Goal: Answer question/provide support: Share knowledge or assist other users

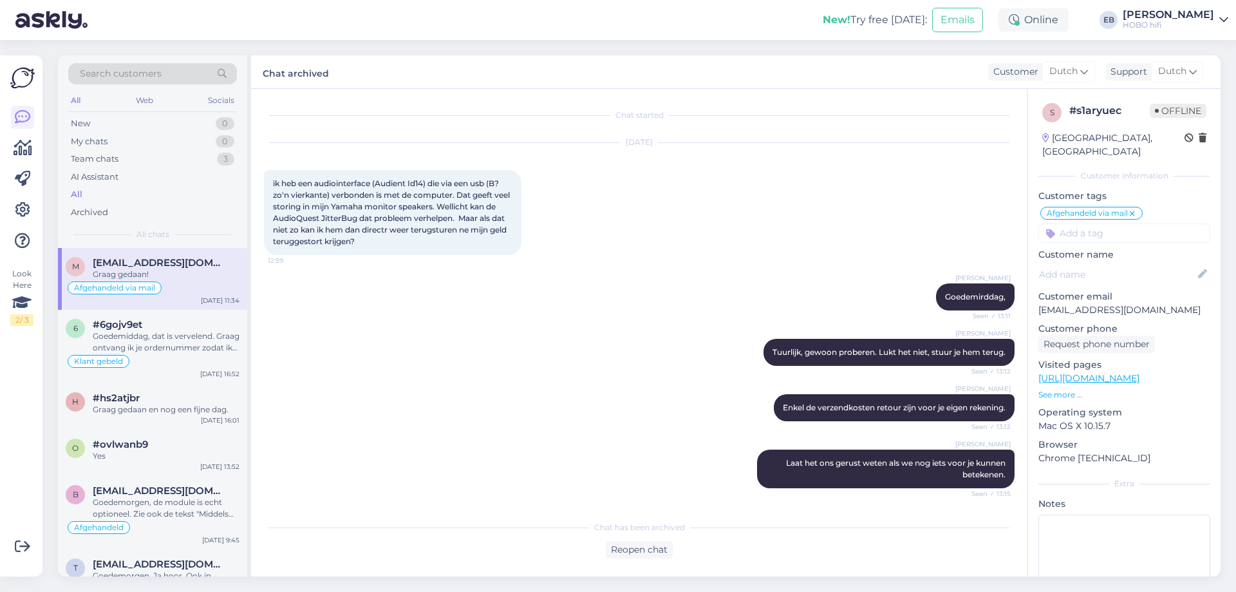
scroll to position [715, 0]
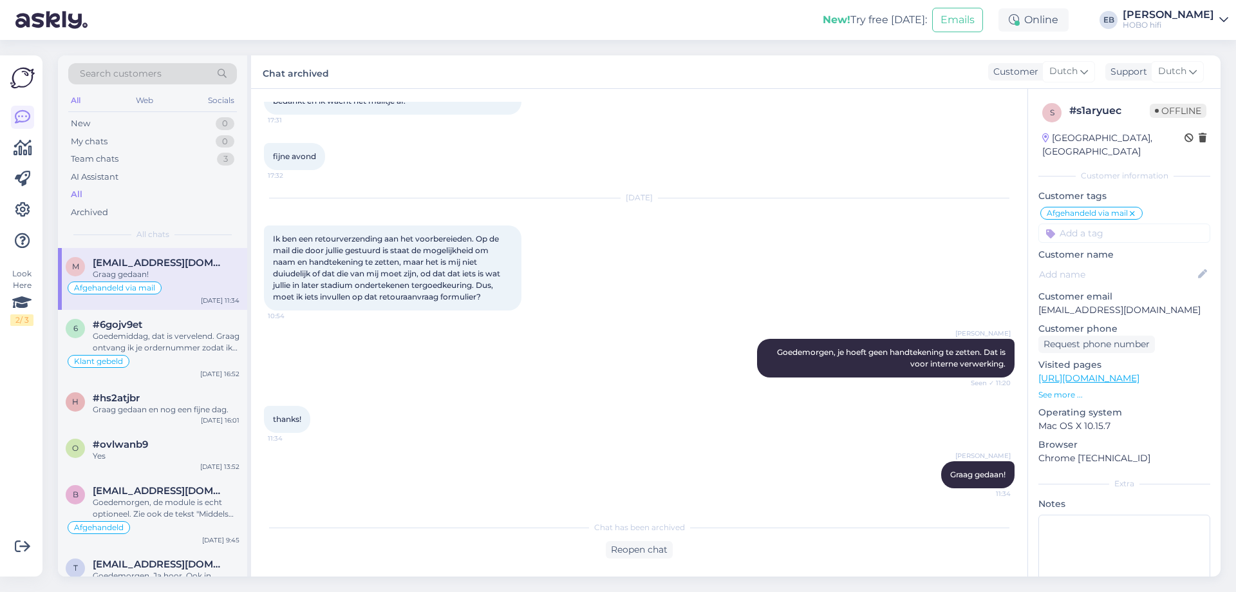
click at [606, 187] on div "[DATE] Ik ben een retourverzending aan het voorbereieden. Op de mail die door j…" at bounding box center [639, 254] width 751 height 140
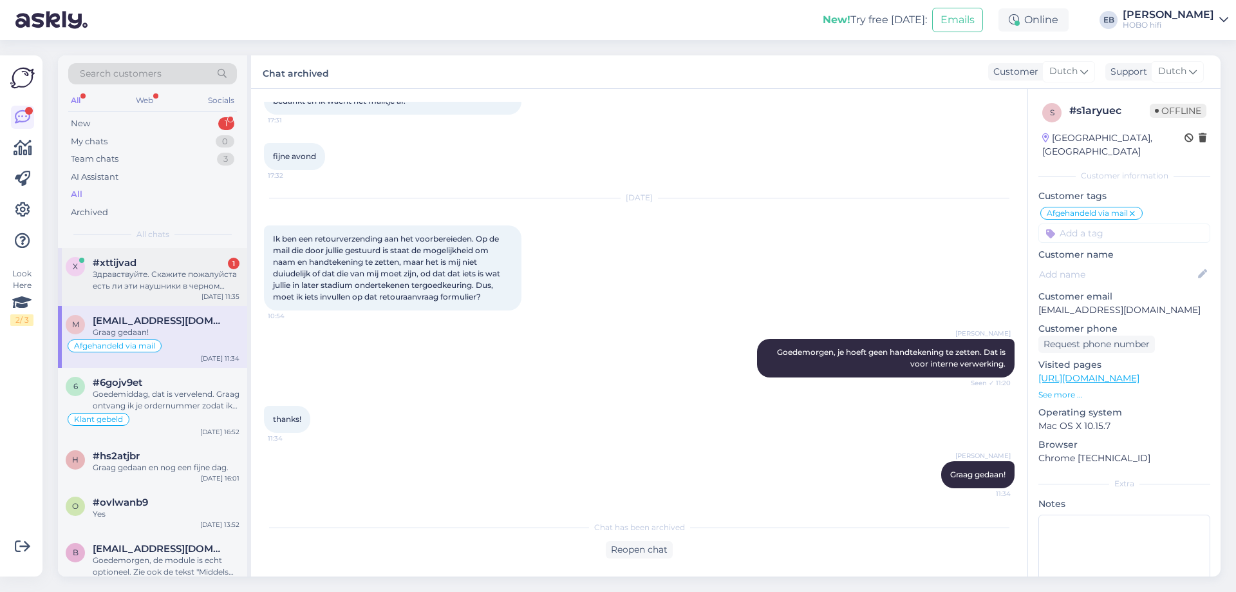
click at [160, 275] on div "Здравствуйте. Скажите пожалуйста есть ли эти наушники в черном цвете Bowers & W…" at bounding box center [166, 279] width 147 height 23
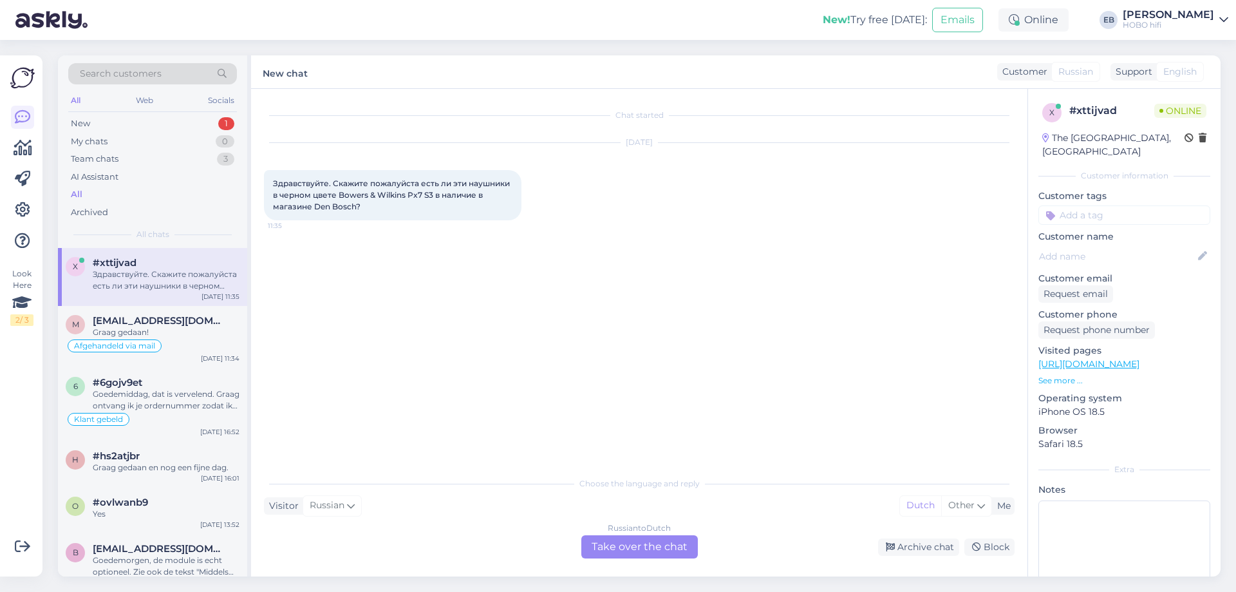
click at [639, 547] on div "Russian to Dutch Take over the chat" at bounding box center [639, 546] width 117 height 23
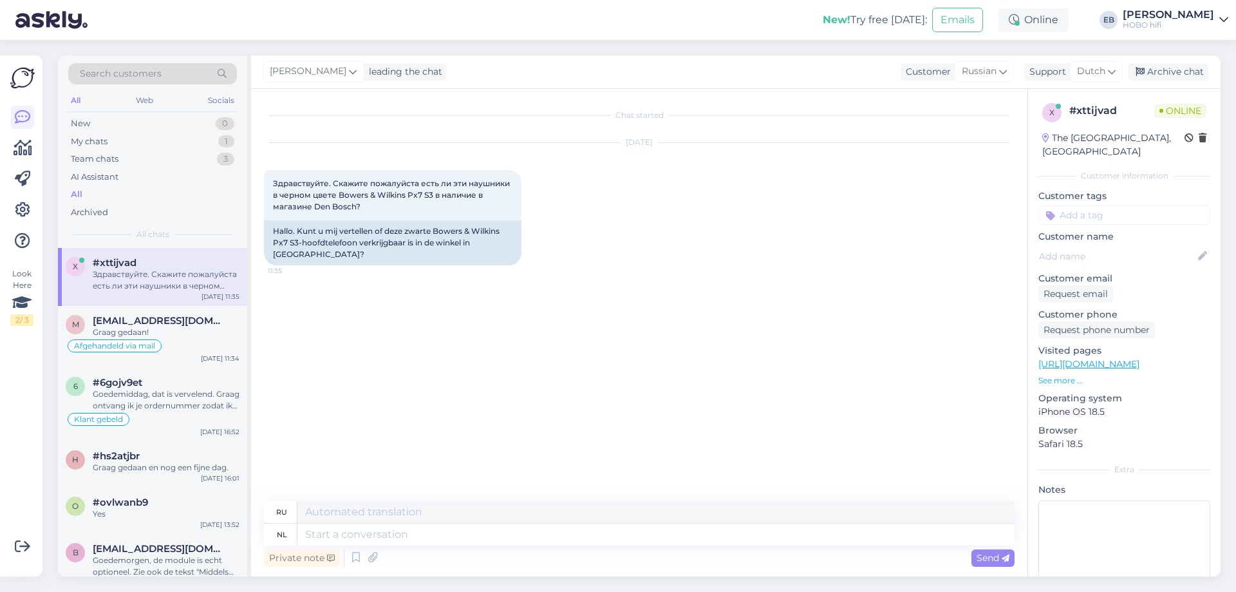
click at [1139, 358] on link "[URL][DOMAIN_NAME]" at bounding box center [1088, 364] width 101 height 12
click at [317, 531] on textarea at bounding box center [655, 534] width 717 height 22
type textarea "ox7"
drag, startPoint x: 324, startPoint y: 534, endPoint x: 242, endPoint y: 565, distance: 87.6
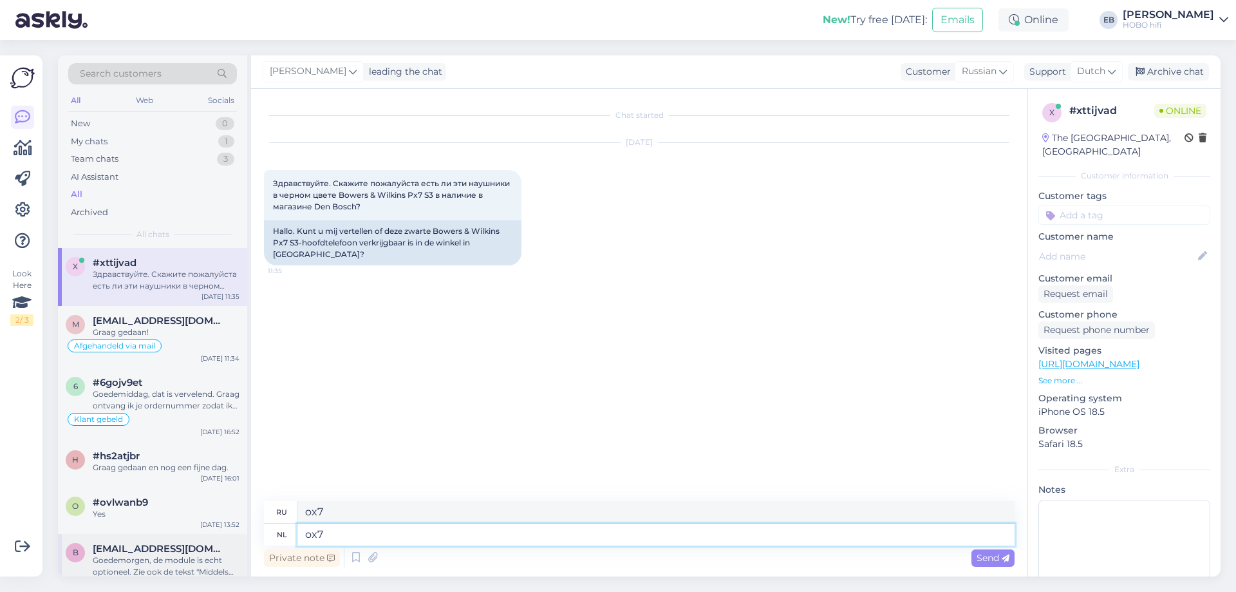
click at [242, 565] on div "Search customers All Web Socials New 0 My chats 1 Team chats 3 AI Assistant All…" at bounding box center [639, 315] width 1163 height 521
type textarea "Goedem,orge"
type textarea "Хорошо, Ордж"
type textarea "Goedem,orgem"
type textarea "Хорошо,орган"
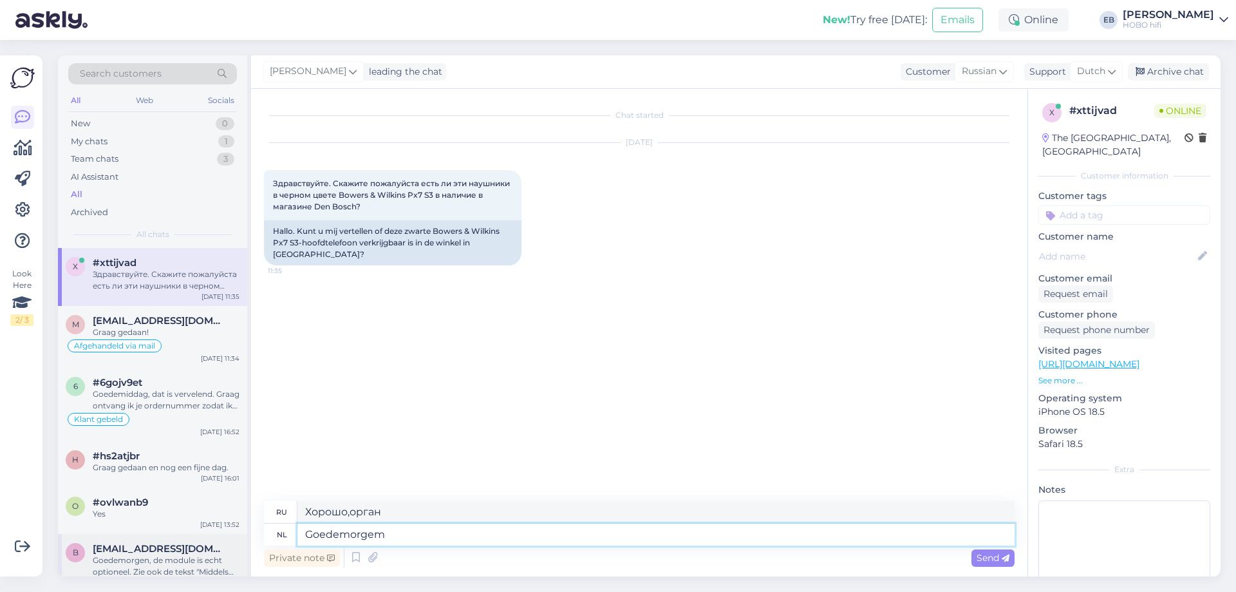
type textarea "Goedemorge"
type textarea "Доброе утро"
type textarea "Goedemorgen"
click at [1000, 555] on span "Send" at bounding box center [993, 558] width 33 height 12
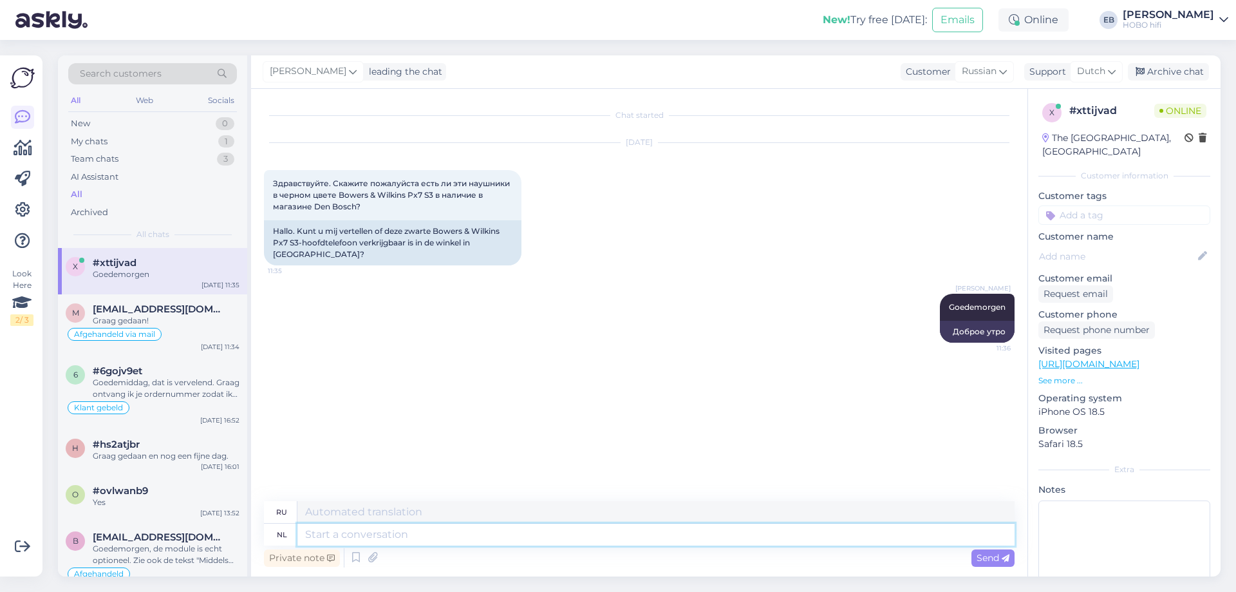
click at [332, 538] on textarea at bounding box center [655, 534] width 717 height 22
type textarea "Hij i"
type textarea "Он"
type textarea "Hij is"
type textarea "Он есть"
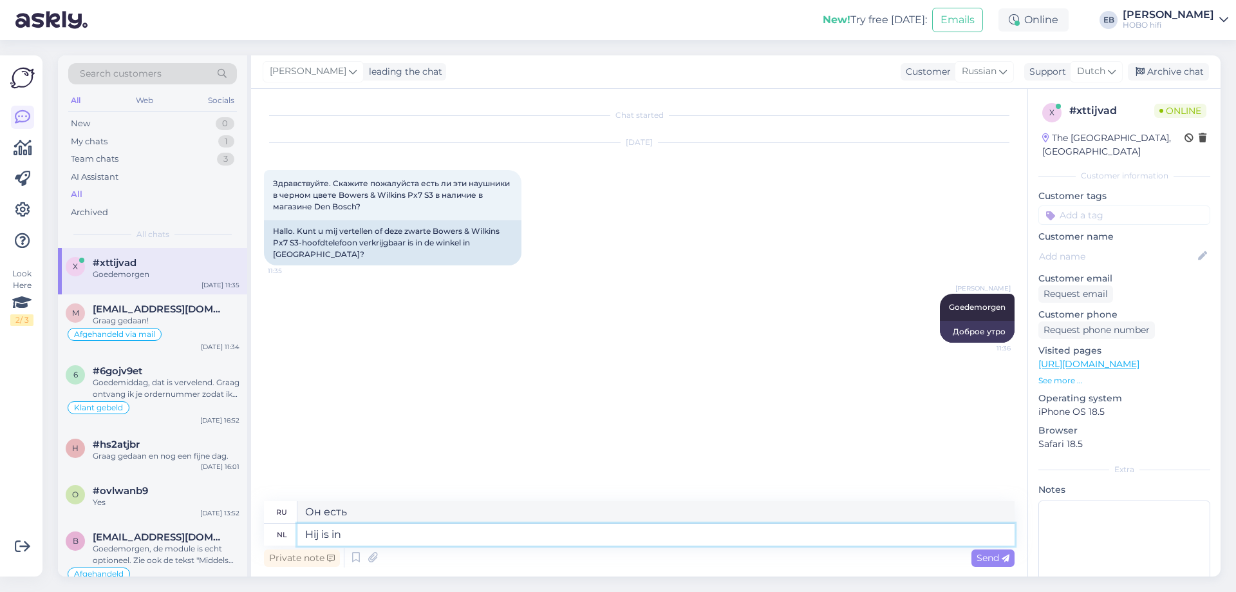
type textarea "Hij is in"
type textarea "Он в"
type textarea "Hij is in Den B"
type textarea "Он в [GEOGRAPHIC_DATA]"
type textarea "Hij is in [GEOGRAPHIC_DATA] a"
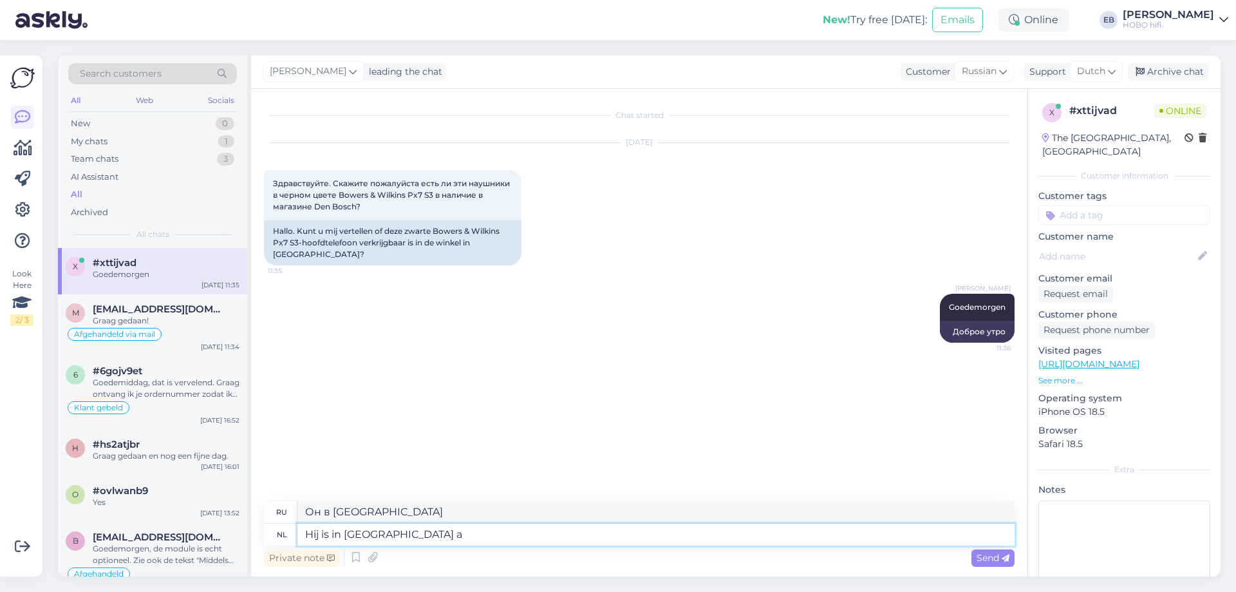
type textarea "Он в Ден Боше."
type textarea "Hij is in [GEOGRAPHIC_DATA] aanwezig."
type textarea "Он присутствует в Ден Боше."
type textarea "Hij is in [GEOGRAPHIC_DATA] aanwezig."
click at [975, 557] on div "Send" at bounding box center [992, 557] width 43 height 17
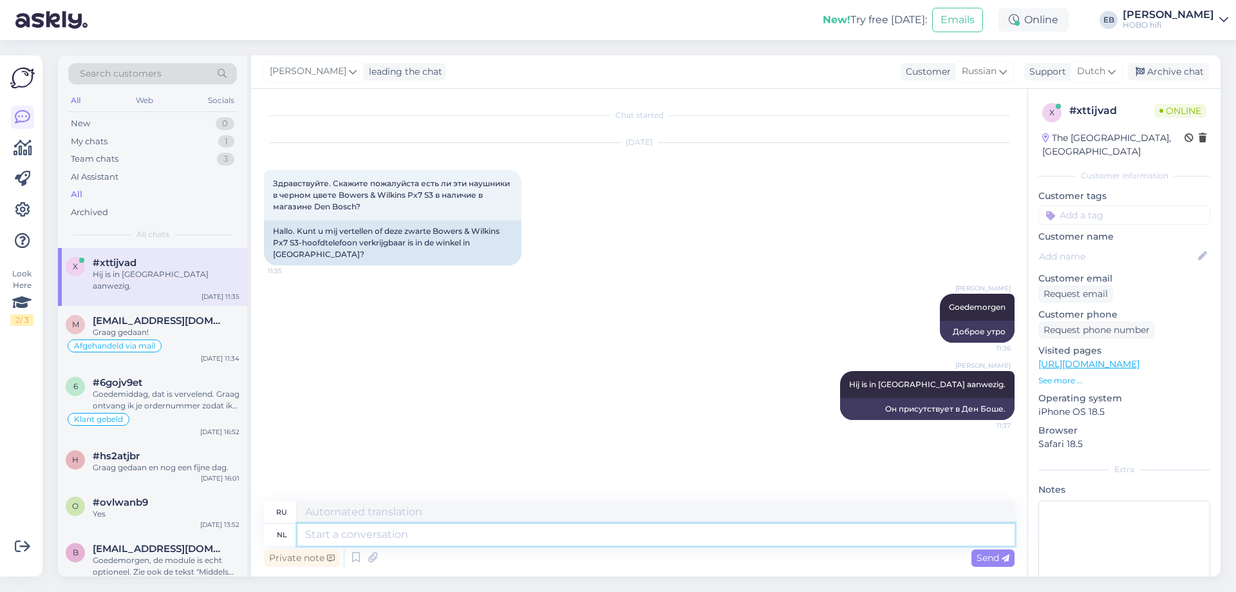
click at [388, 538] on textarea at bounding box center [655, 534] width 717 height 22
type textarea "U"
type textarea "ТЫ"
type textarea "U kunr"
type textarea "Ты можешь"
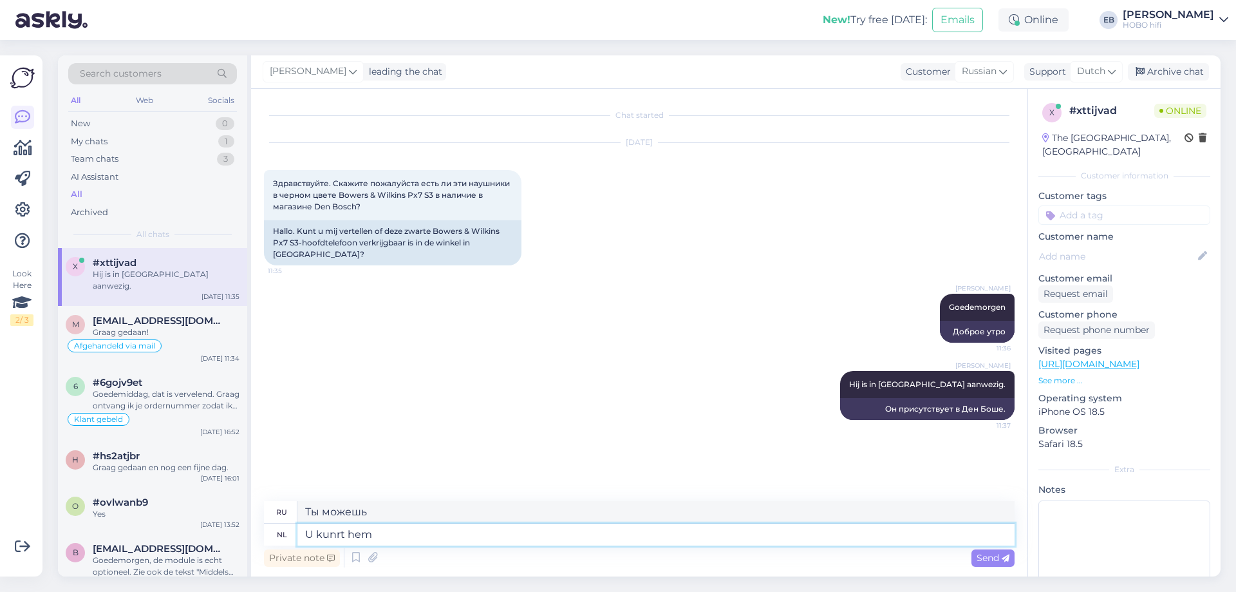
type textarea "U kunrt hem"
type textarea "Ты можешь его"
type textarea "U kunrt hem daar"
type textarea "Вы можете найти его там."
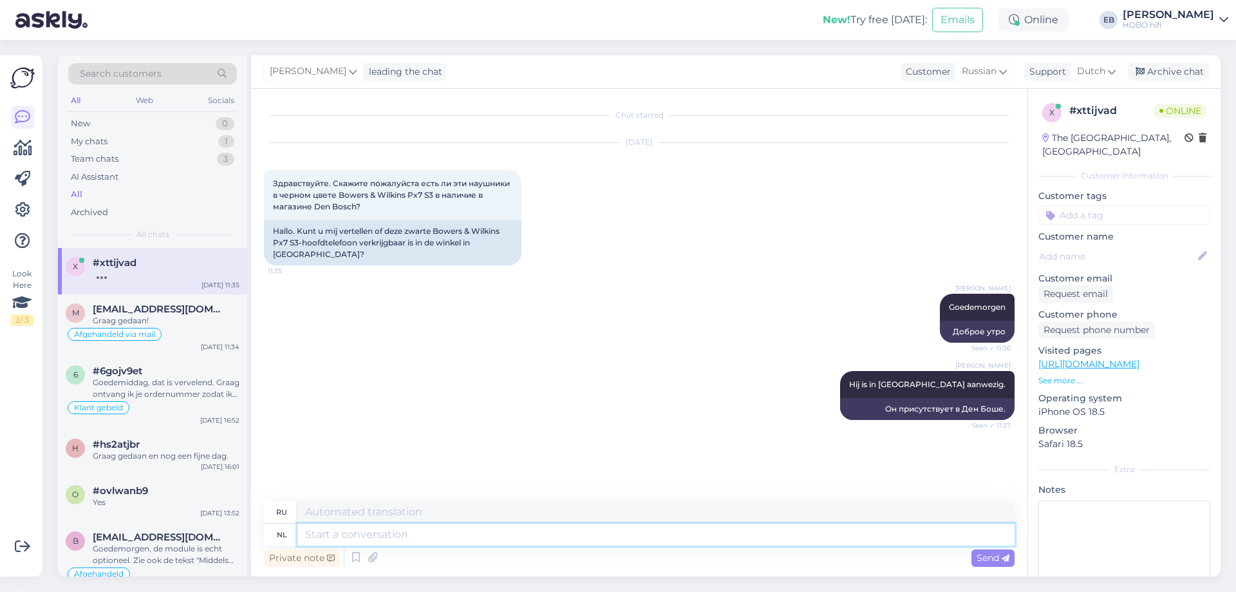
scroll to position [22, 0]
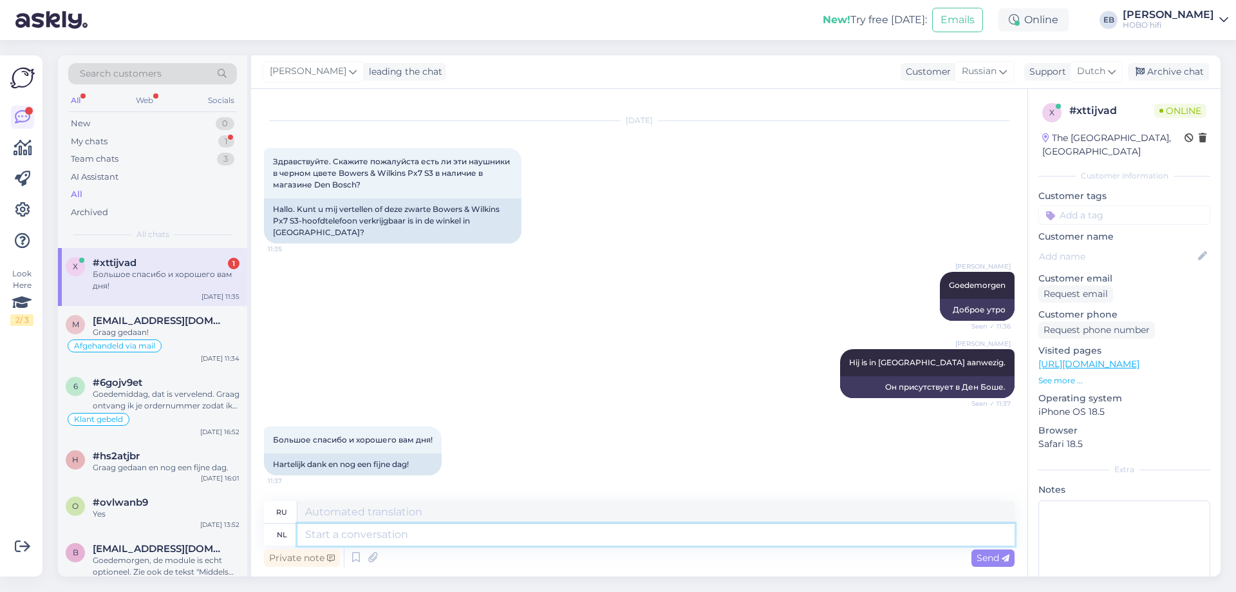
click at [388, 538] on textarea at bounding box center [655, 534] width 717 height 22
type textarea "Graag"
type textarea "Пожалуйста"
type textarea "Graag gedaan"
type textarea "Не упоминай об этом."
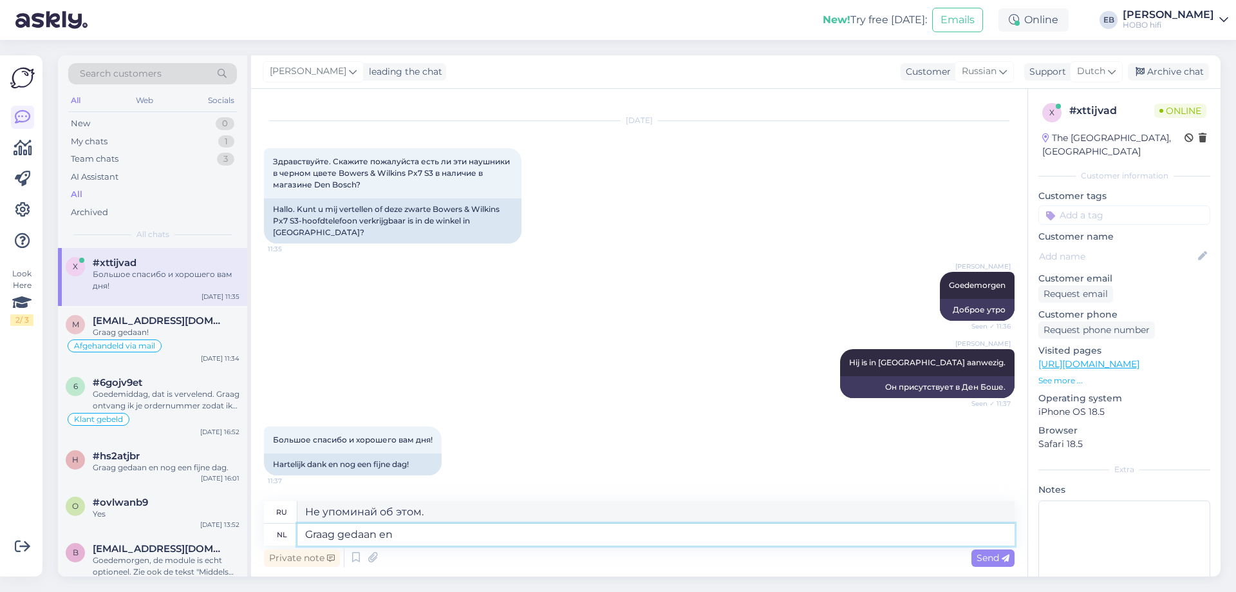
type textarea "Graag gedaan en"
type textarea "Пожалуйста, и"
type textarea "Graag gedaan en insgelijkks!"
type textarea "Пожалуйста, и вам того же!"
type textarea "Graag gedaan en insgelijks!"
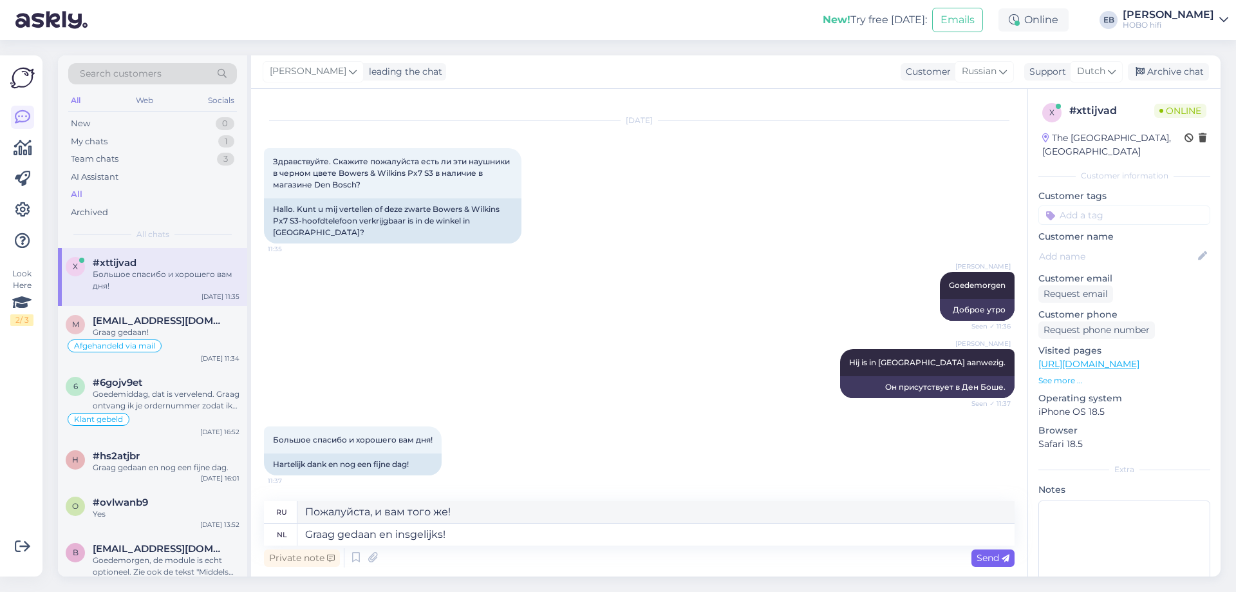
click at [987, 557] on span "Send" at bounding box center [993, 558] width 33 height 12
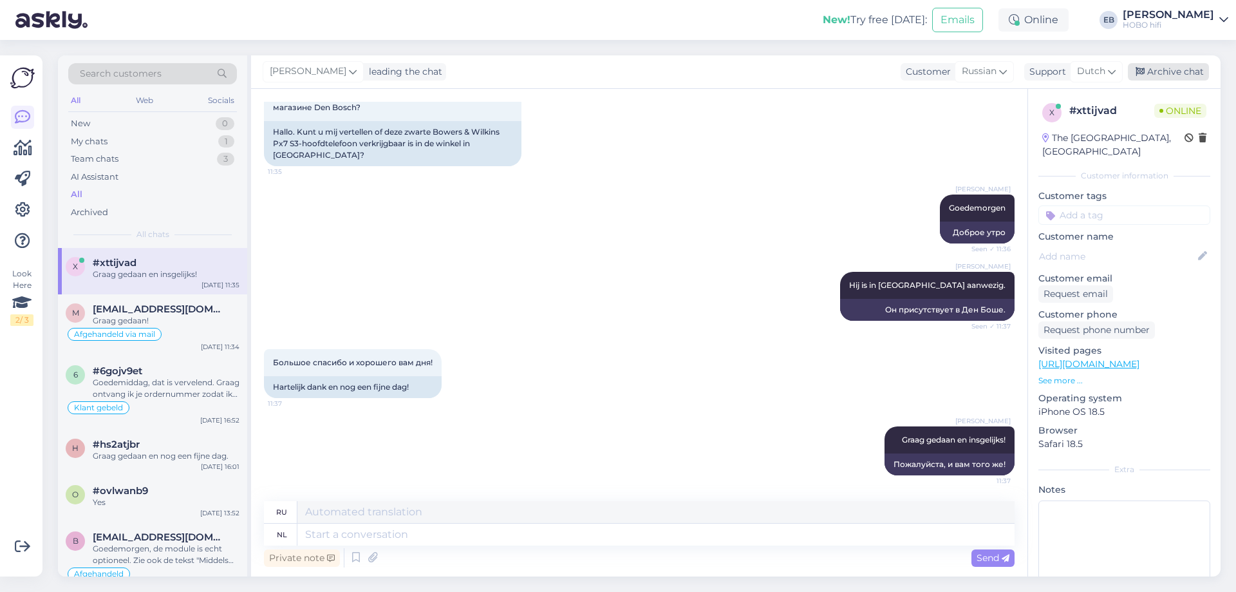
click at [1159, 68] on div "Archive chat" at bounding box center [1168, 71] width 81 height 17
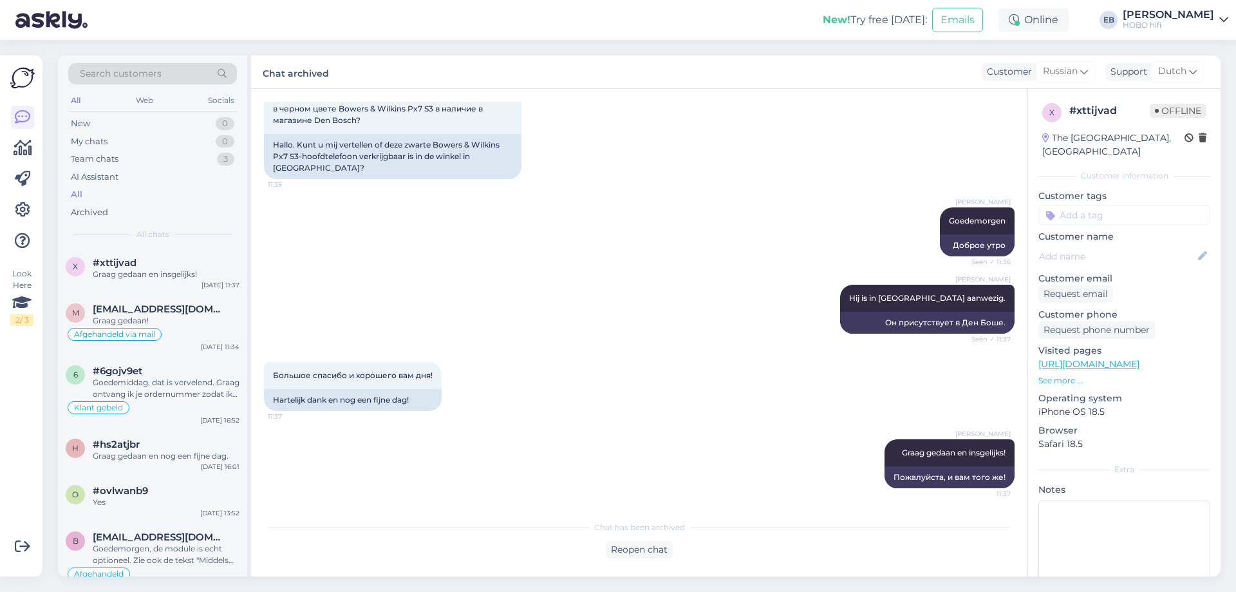
click at [794, 472] on div "[PERSON_NAME] Graag gedaan en insgelijks! 11:37 Пожалуйста, и вам того же!" at bounding box center [639, 463] width 751 height 77
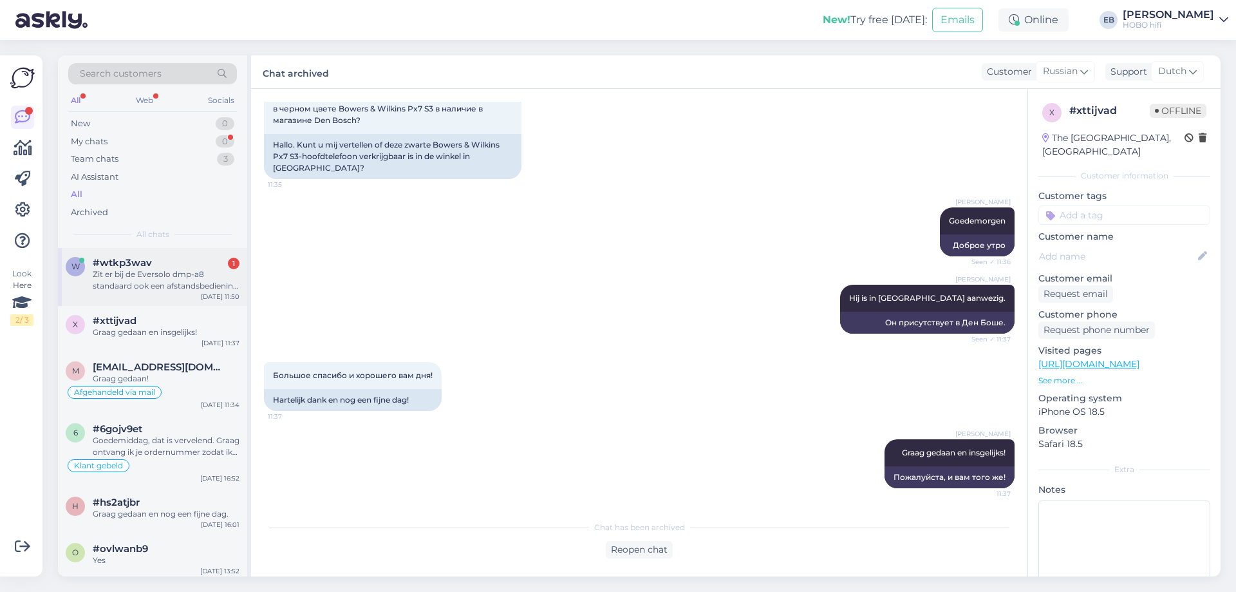
click at [196, 272] on div "Zit er bij de Eversolo dmp-a8 standaard ook een afstandsbediening bij?" at bounding box center [166, 279] width 147 height 23
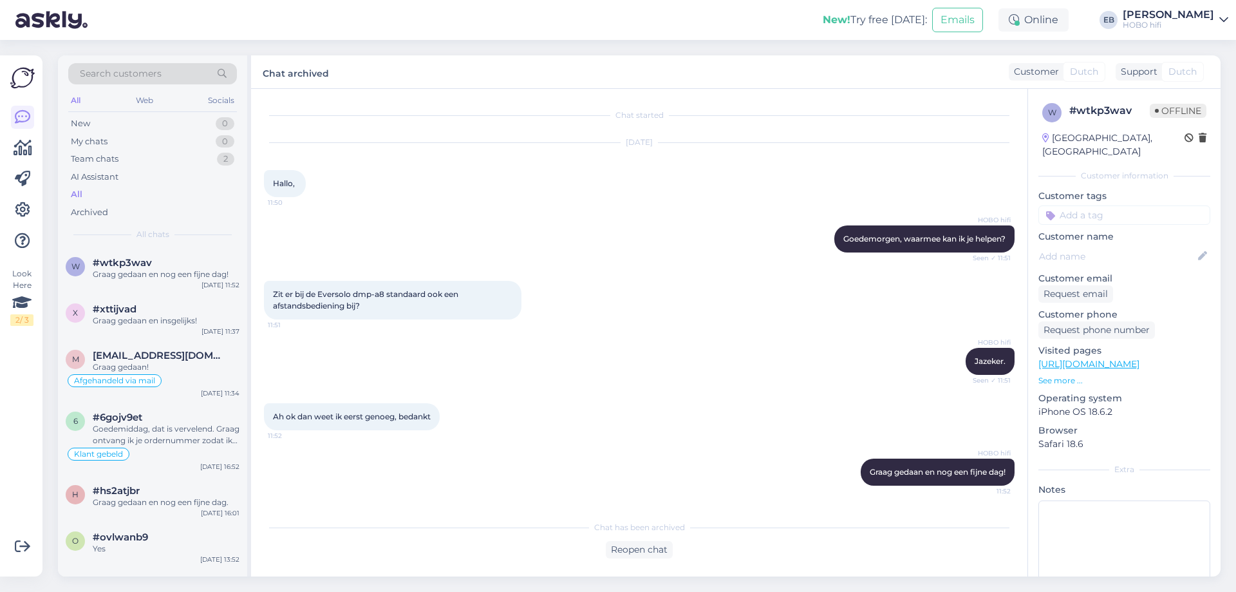
scroll to position [0, 0]
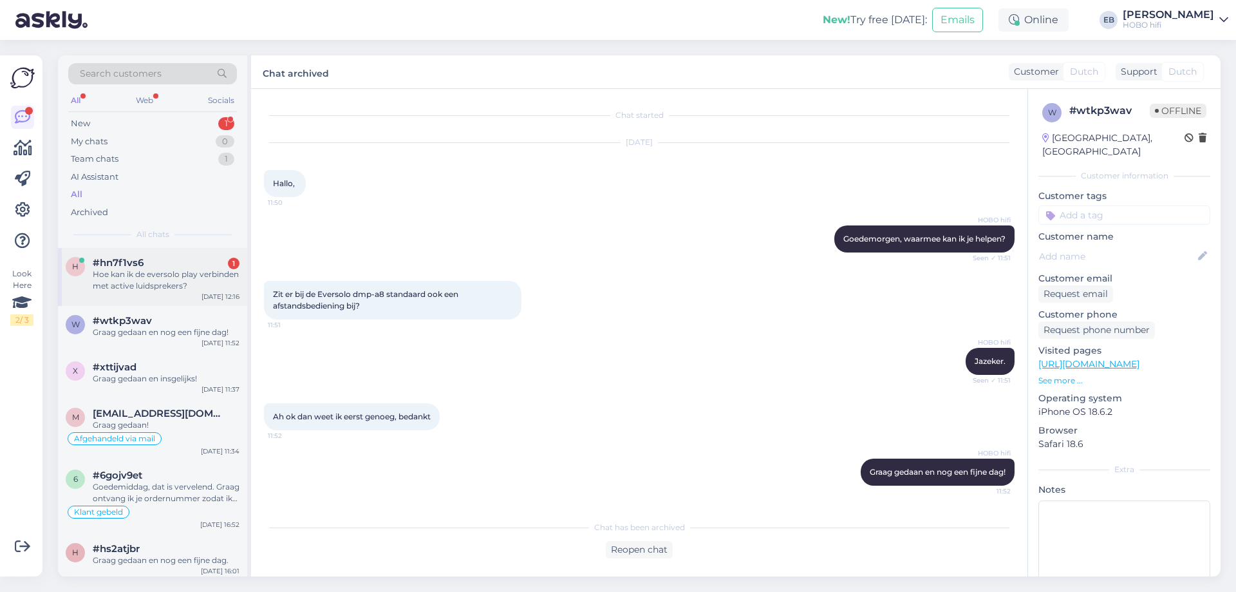
click at [205, 276] on div "Hoe kan ik de eversolo play verbinden met active luidsprekers?" at bounding box center [166, 279] width 147 height 23
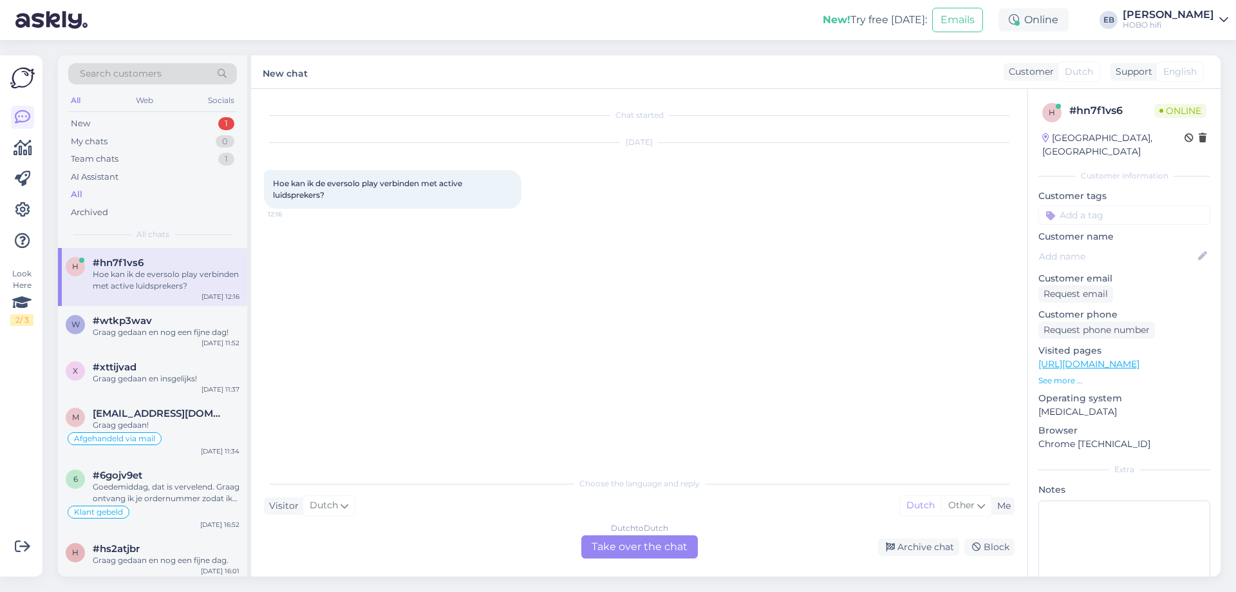
click at [686, 547] on div "Dutch to Dutch Take over the chat" at bounding box center [639, 546] width 117 height 23
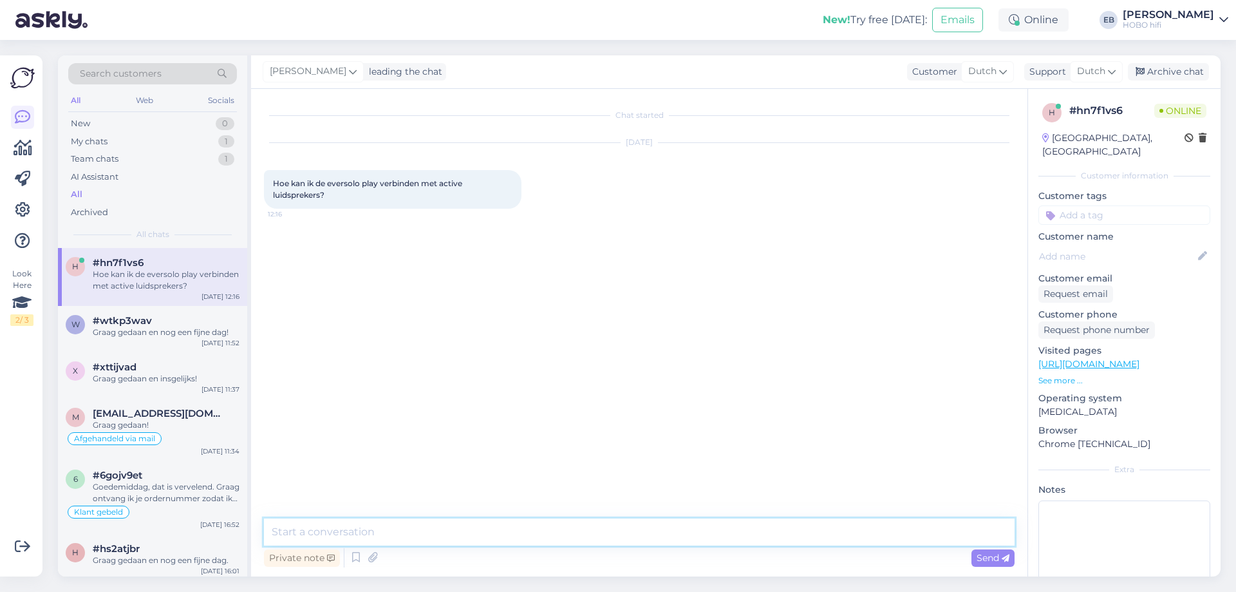
click at [417, 527] on textarea at bounding box center [639, 531] width 751 height 27
type textarea "Goedemiddag"
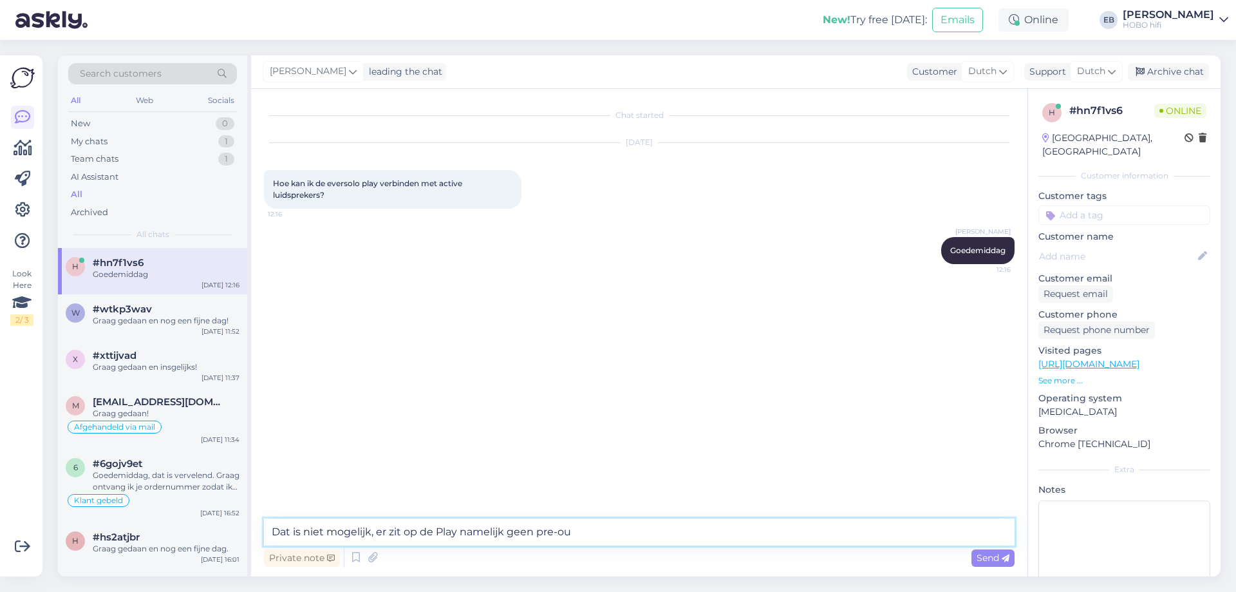
type textarea "Dat is niet mogelijk, er zit op de Play namelijk geen pre-out"
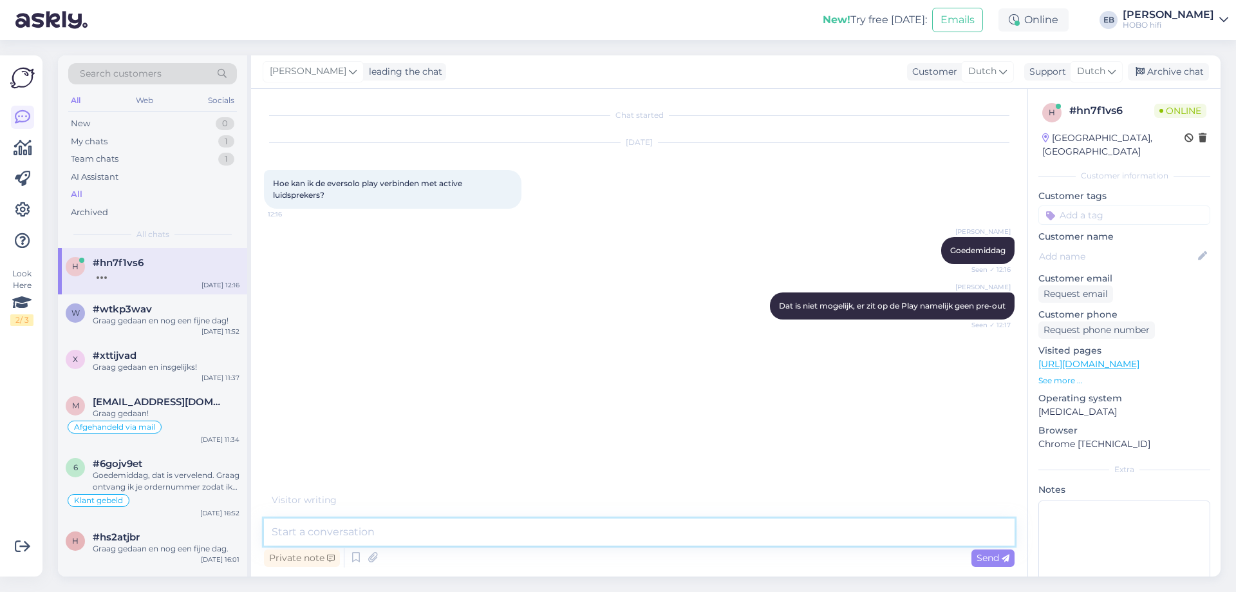
click at [323, 536] on textarea at bounding box center [639, 531] width 751 height 27
type textarea "Dankan je beter kijken neer de DMP-A6 Gen. 2"
click at [319, 523] on textarea at bounding box center [639, 531] width 751 height 27
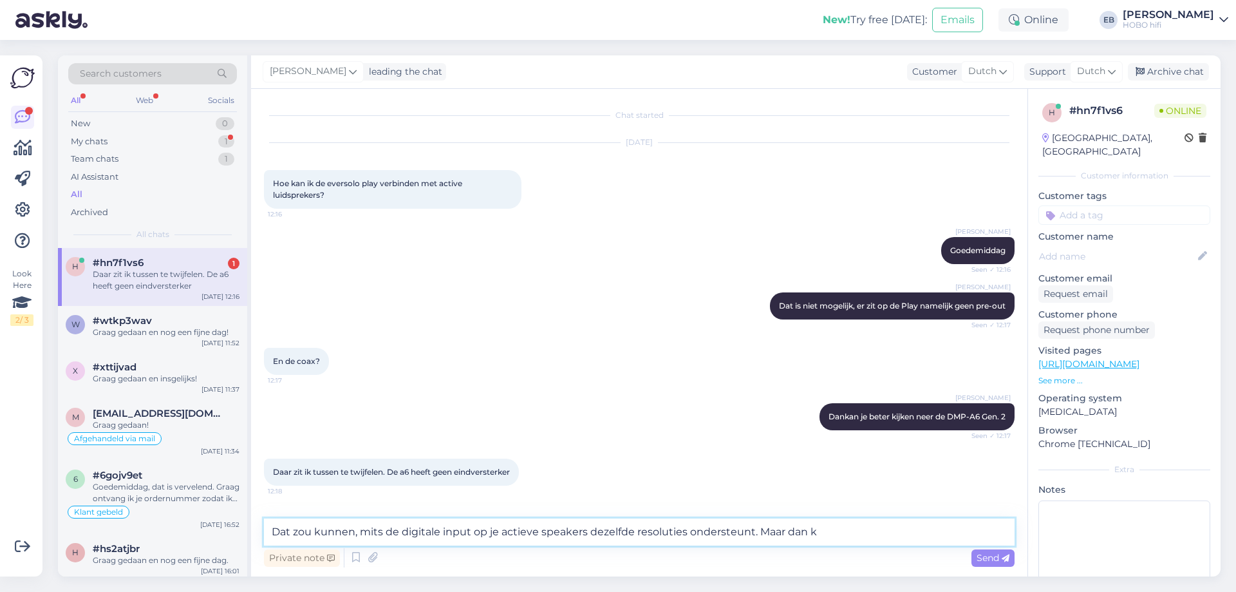
scroll to position [5, 0]
type textarea "Dat zou kunnen, mits de digitale input op je actieve speakers dezelfde resoluti…"
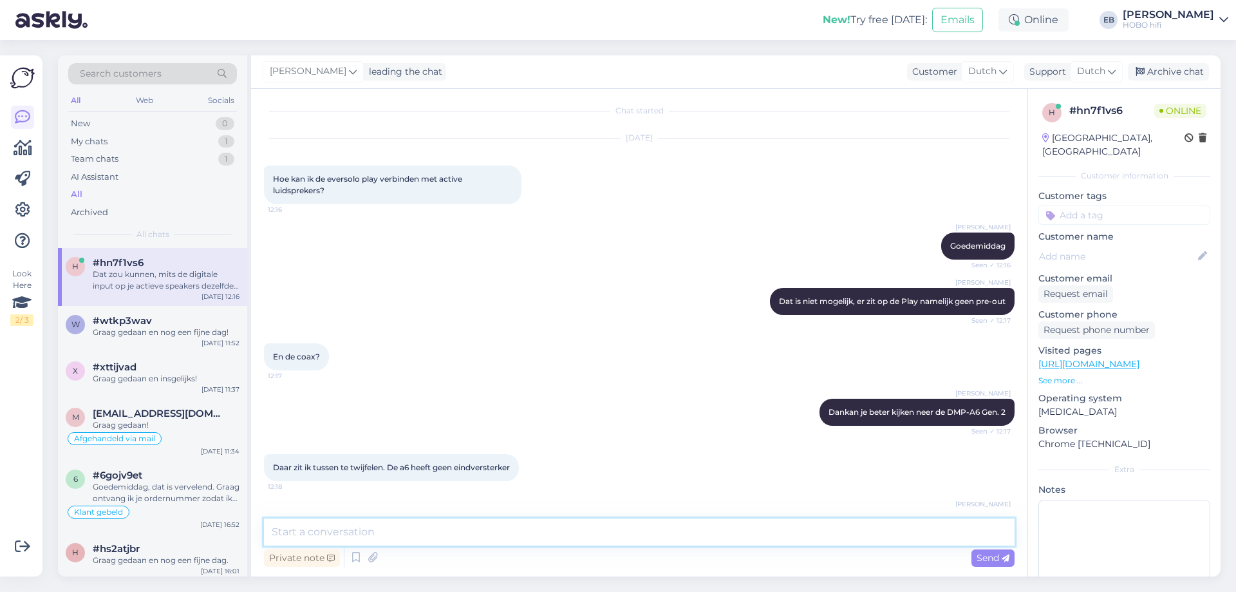
scroll to position [71, 0]
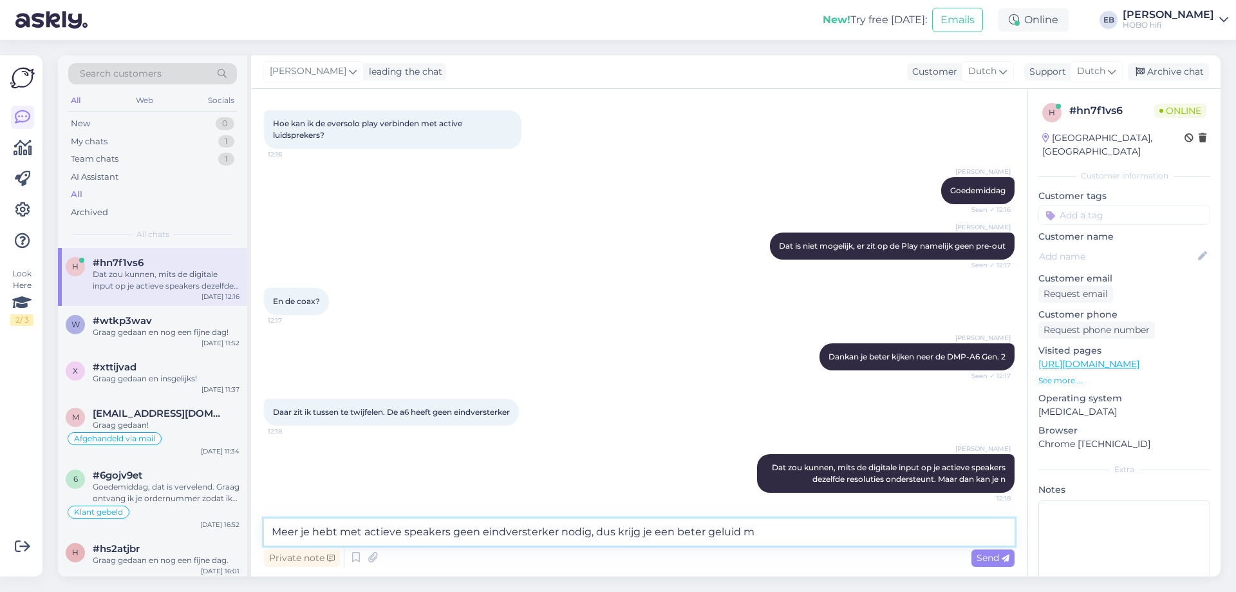
type textarea "Meer je hebt met actieve speakers geen eindversterker nodig, dus krijg je een b…"
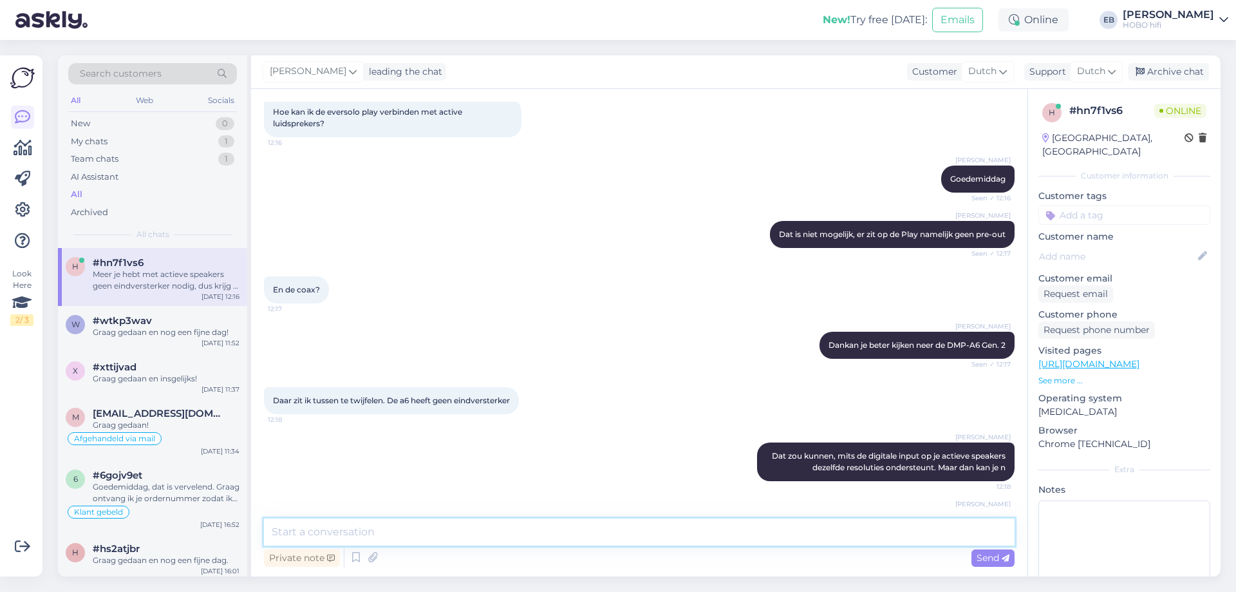
scroll to position [138, 0]
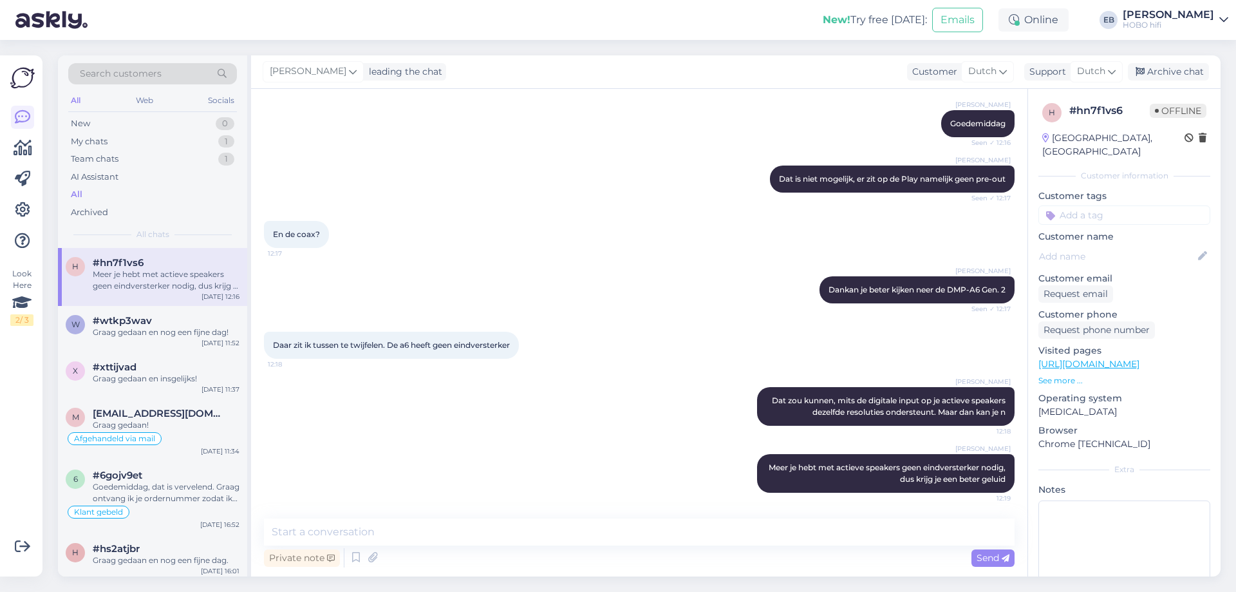
click at [599, 348] on div "Daar zit ik tussen te twijfelen. De a6 heeft geen eindversterker 12:18" at bounding box center [639, 344] width 751 height 55
click at [1174, 70] on div "Archive chat" at bounding box center [1168, 71] width 81 height 17
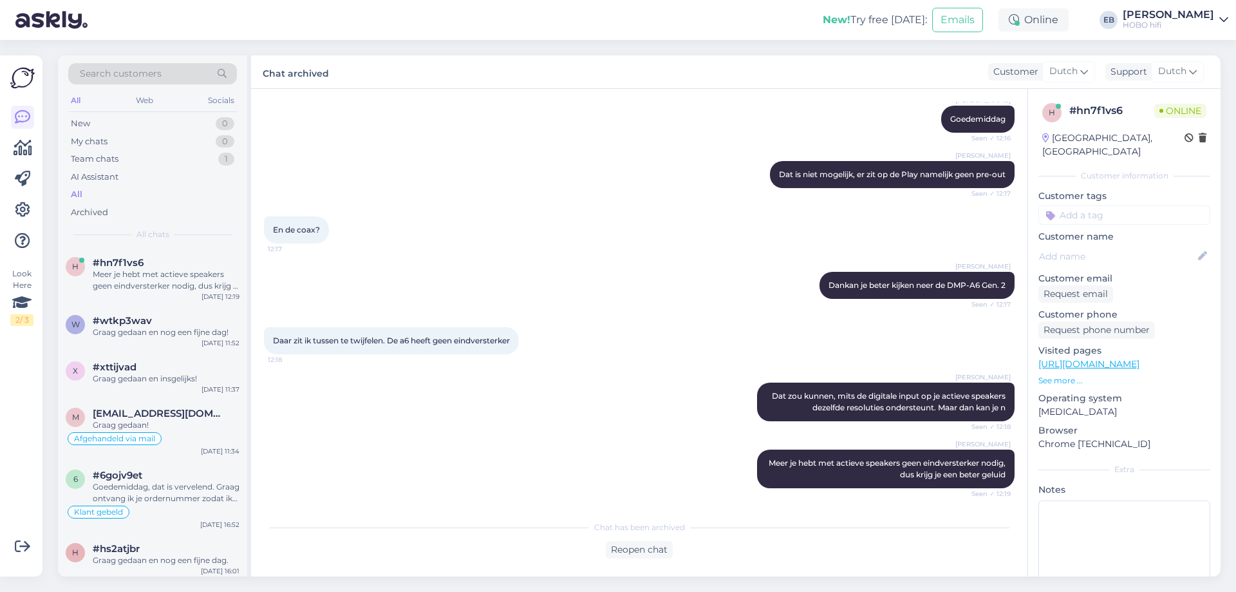
scroll to position [198, 0]
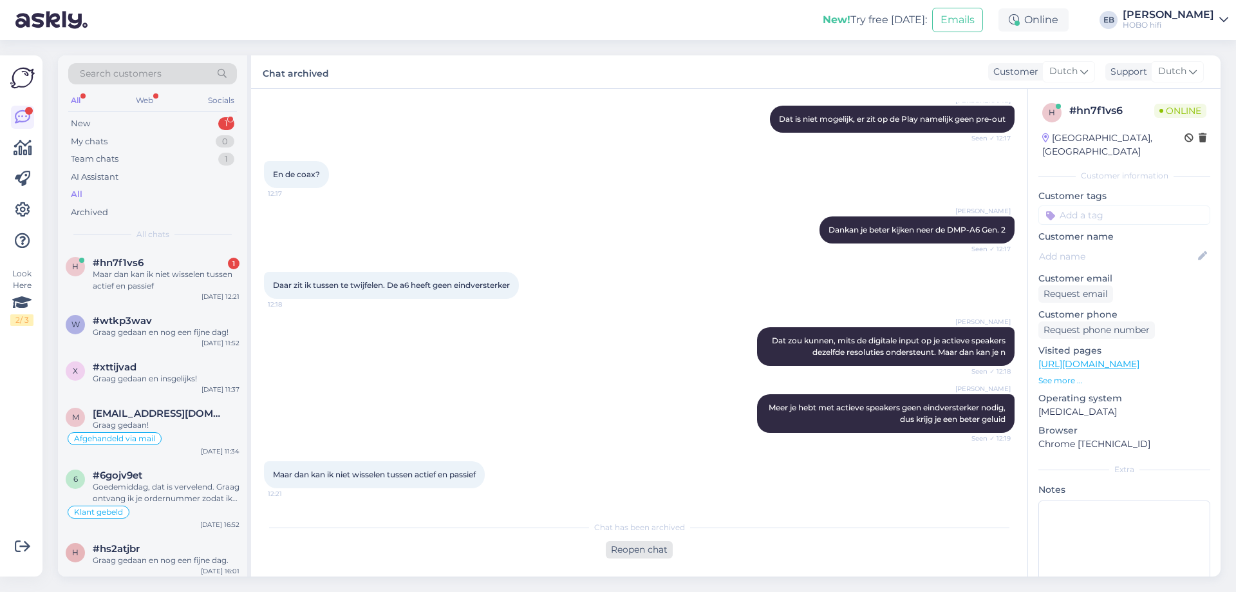
click at [641, 547] on div "Reopen chat" at bounding box center [639, 549] width 67 height 17
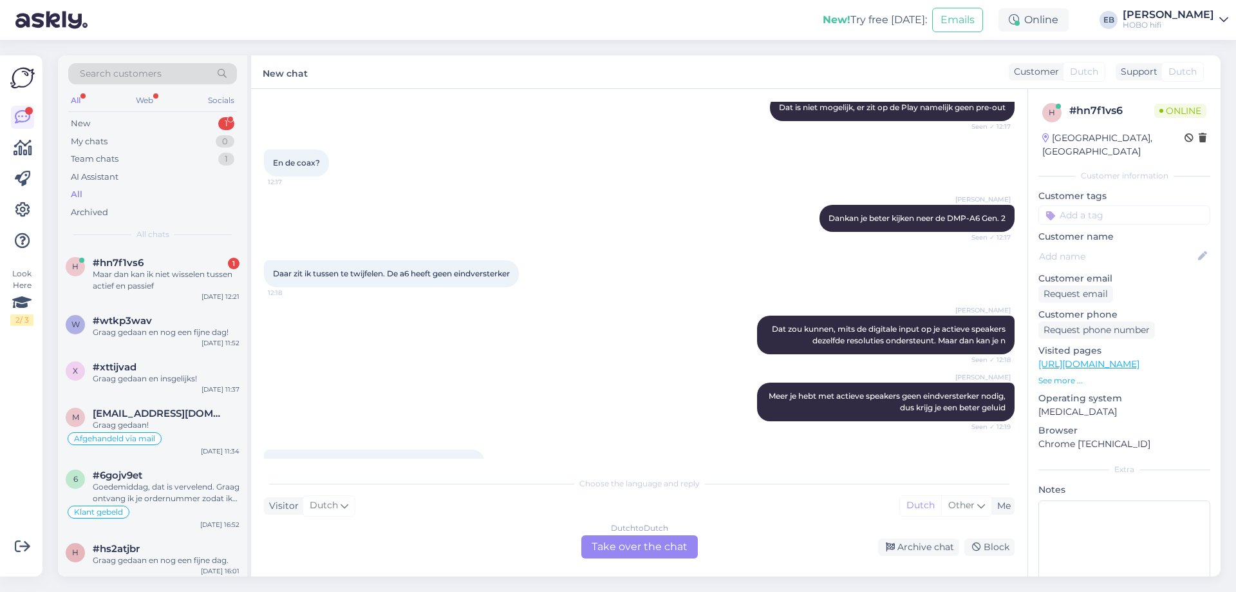
click at [639, 548] on div "Dutch to Dutch Take over the chat" at bounding box center [639, 546] width 117 height 23
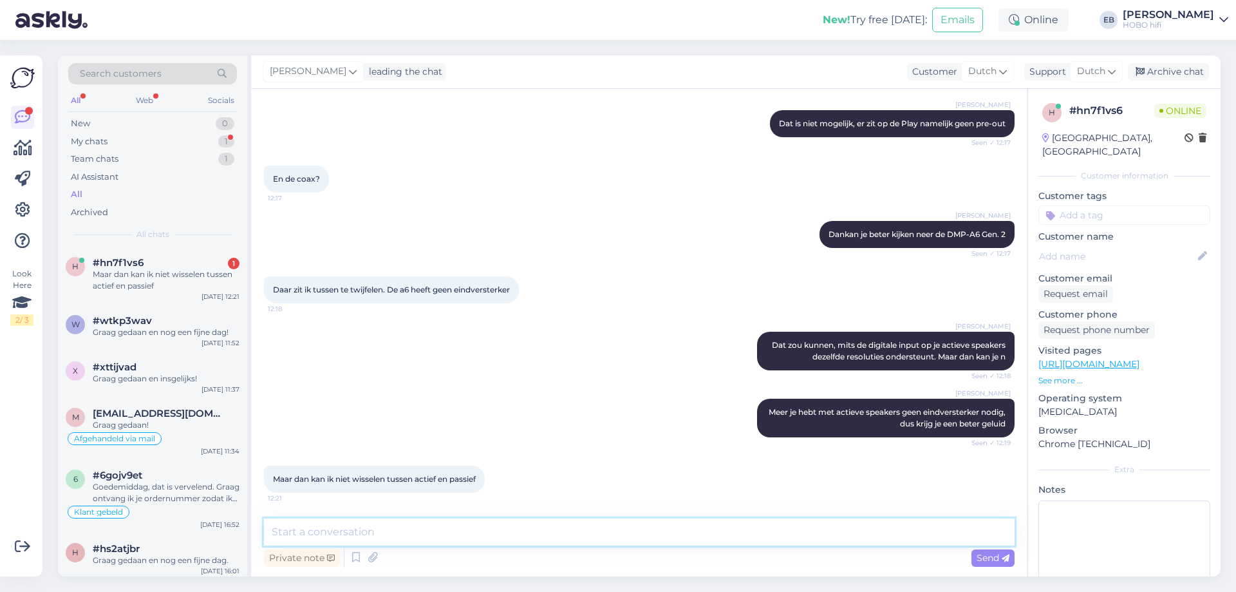
click at [498, 533] on textarea at bounding box center [639, 531] width 751 height 27
type textarea "Als dat je wens is, snap ik het."
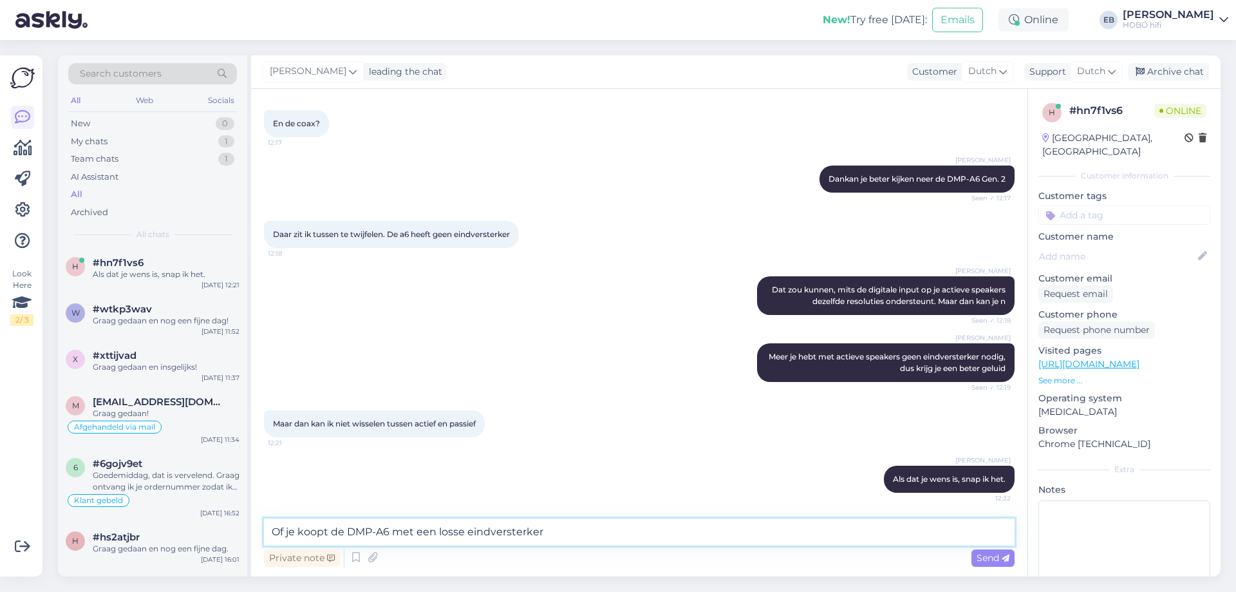
type textarea "Of je koopt de DMP-A6 met een losse eindversterker"
click at [998, 549] on div "Send" at bounding box center [992, 557] width 43 height 17
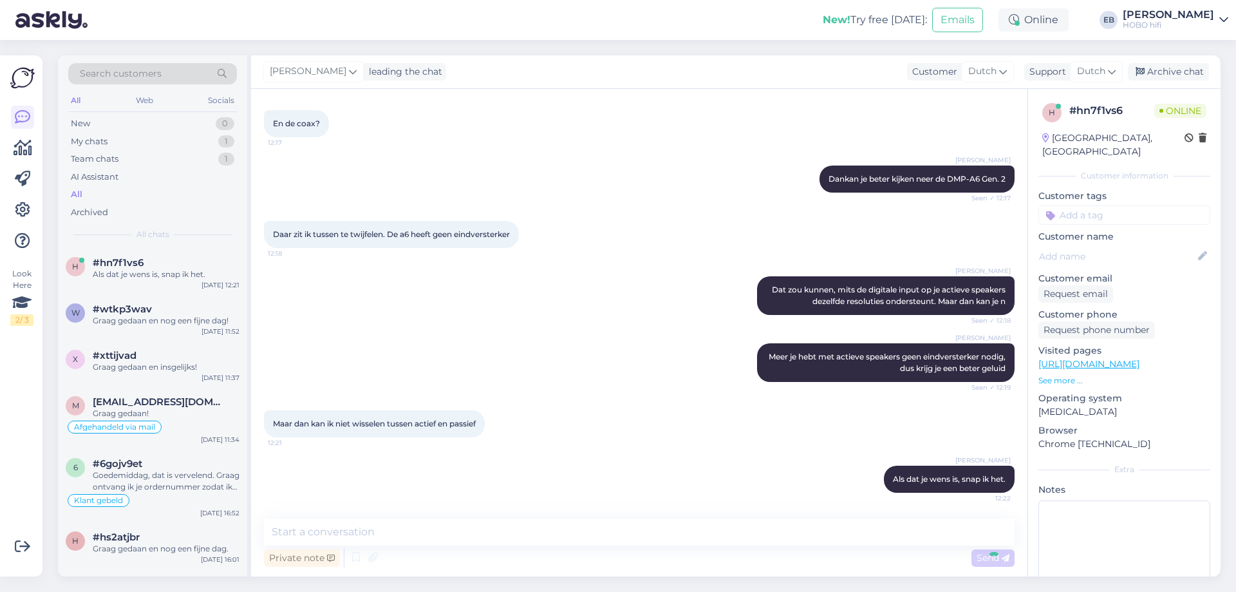
scroll to position [304, 0]
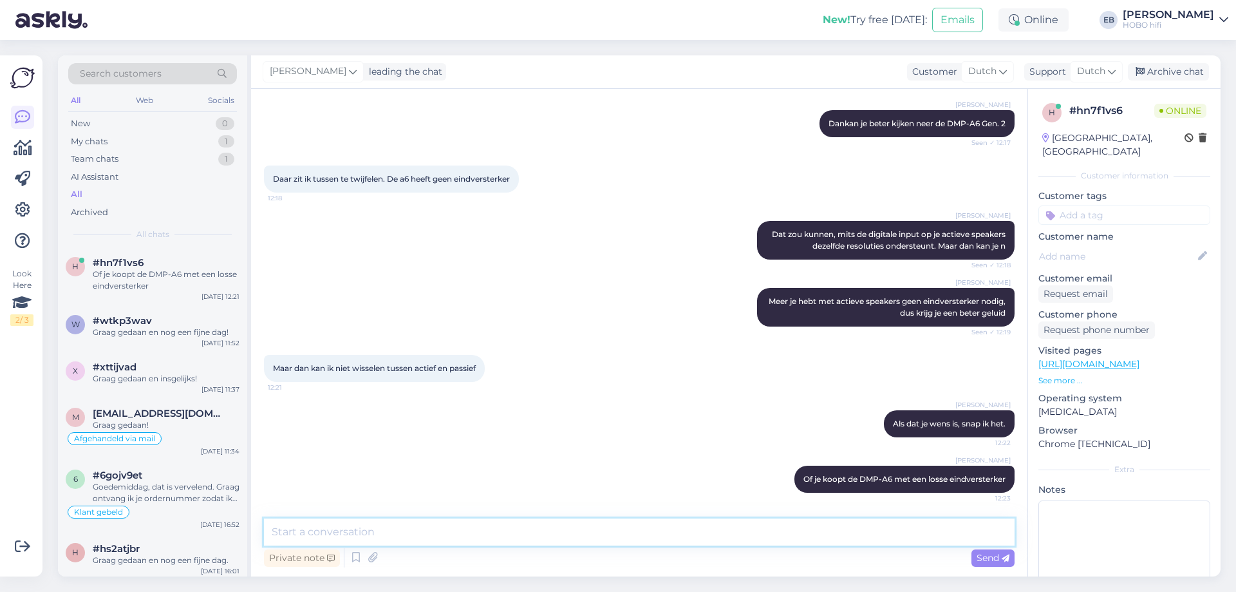
click at [466, 534] on textarea at bounding box center [639, 531] width 751 height 27
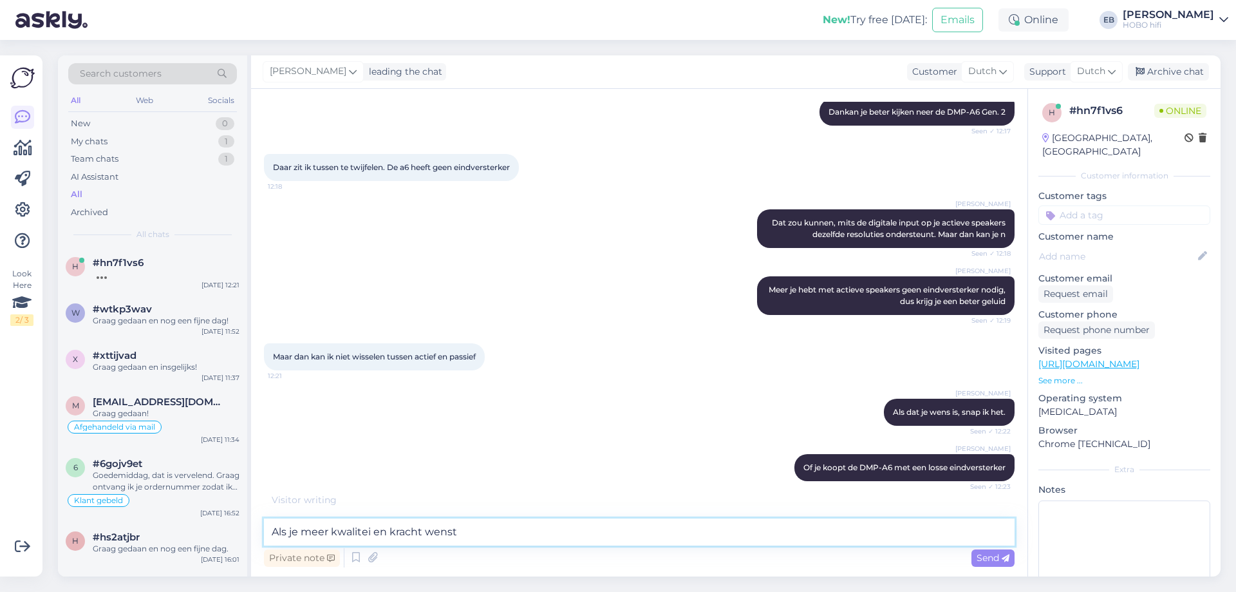
type textarea "Als je meer kwalitei en kracht wenst."
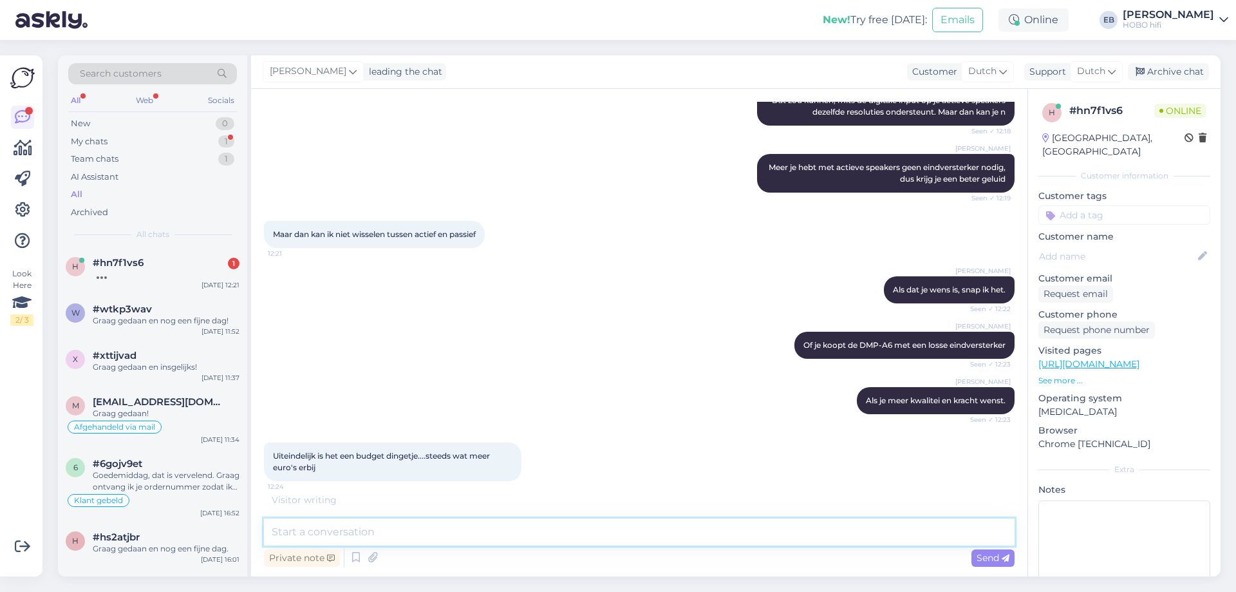
scroll to position [440, 0]
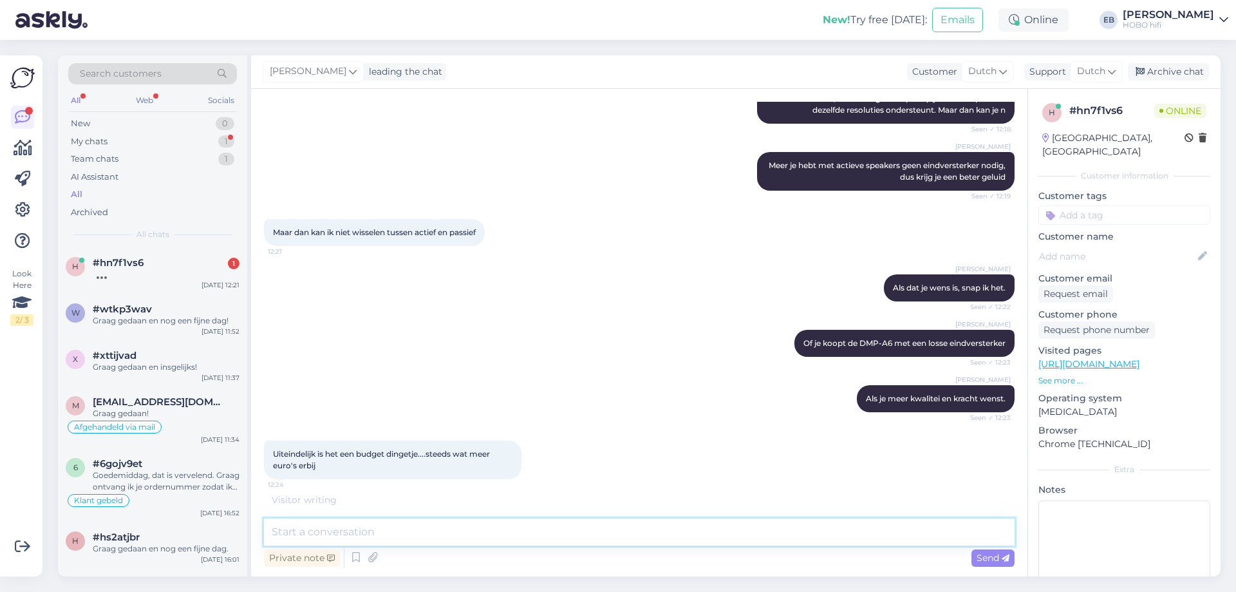
click at [440, 530] on textarea at bounding box center [639, 531] width 751 height 27
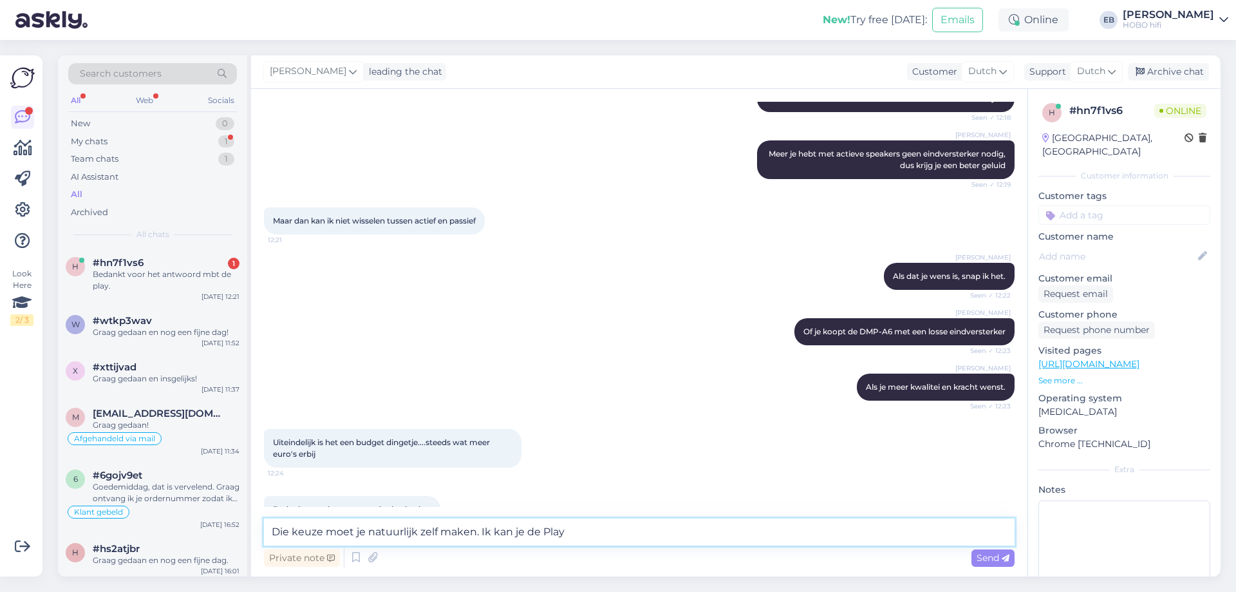
scroll to position [482, 0]
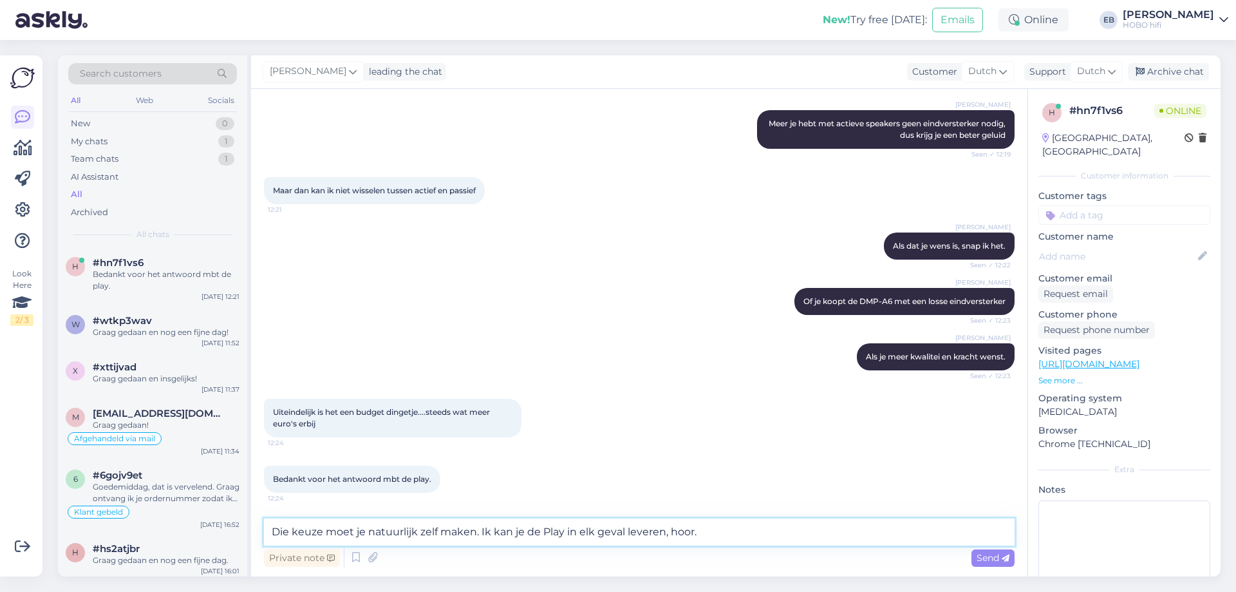
type textarea "Die keuze moet je natuurlijk zelf maken. Ik kan je de Play in elk geval leveren…"
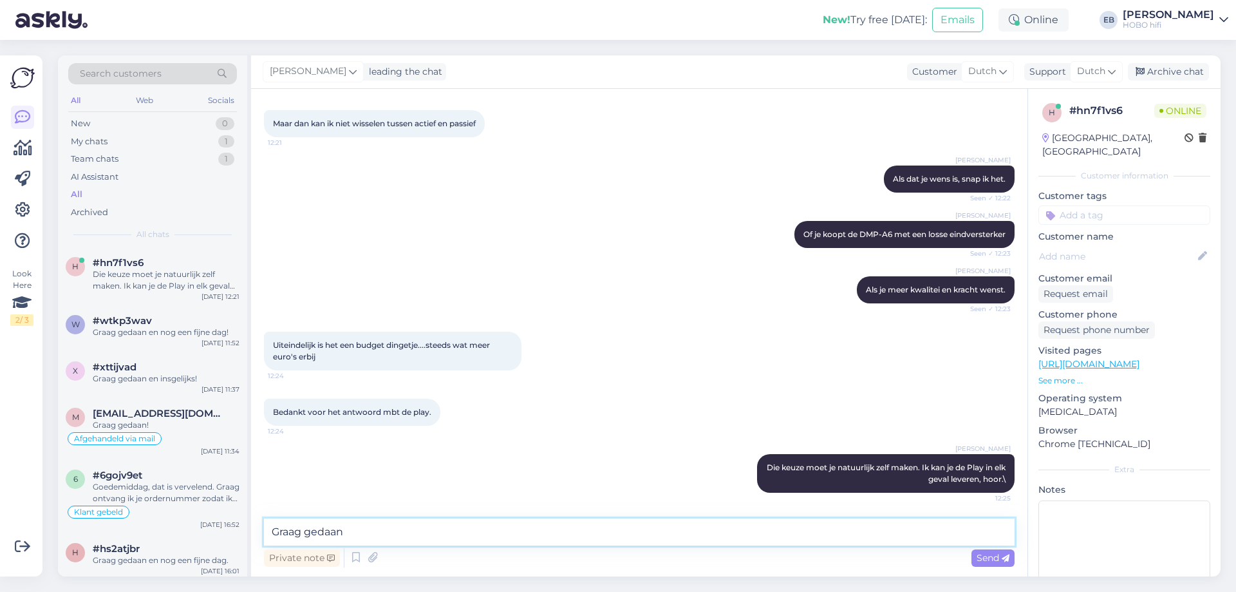
type textarea "Graag gedaan!"
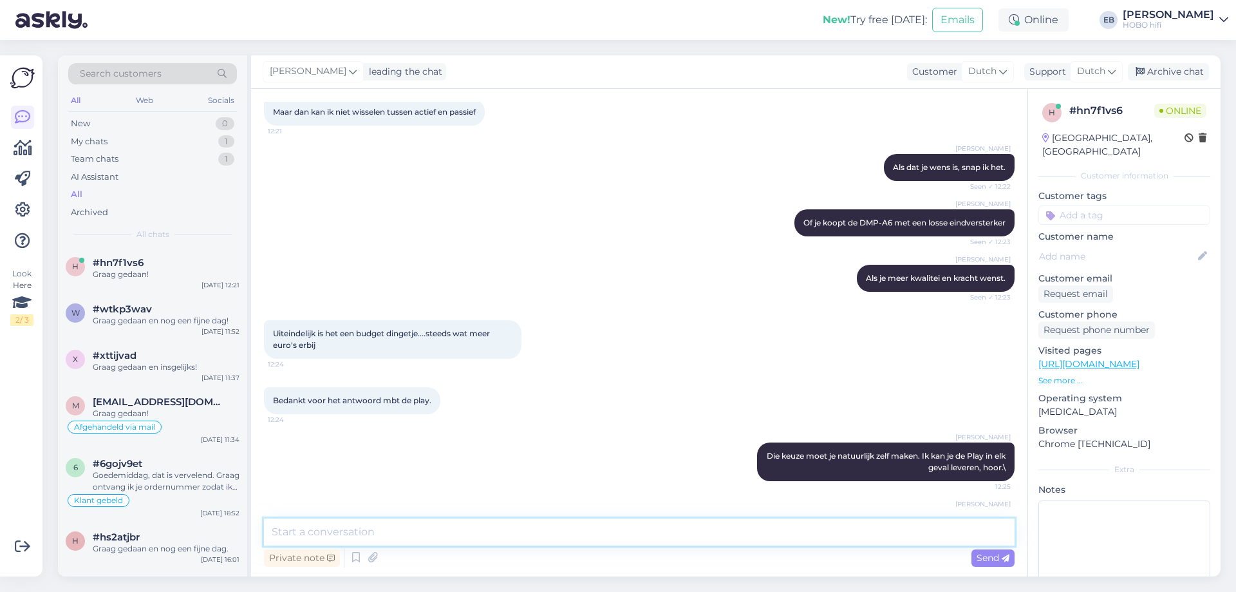
scroll to position [604, 0]
